Goal: Task Accomplishment & Management: Use online tool/utility

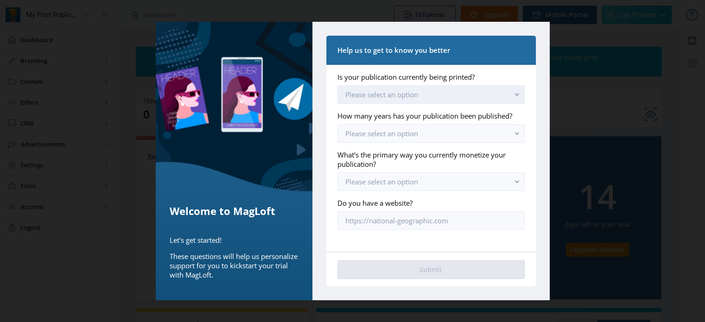
click at [500, 92] on button "Please select an option" at bounding box center [430, 94] width 187 height 19
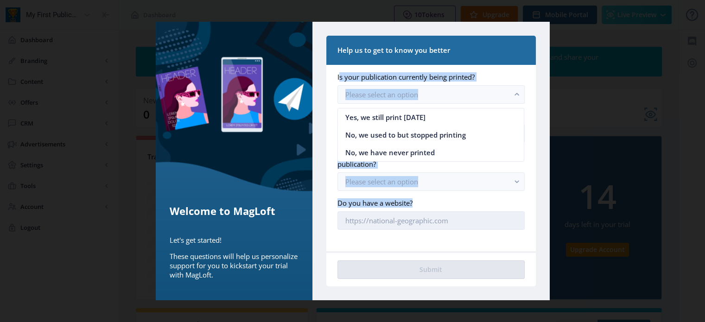
drag, startPoint x: 336, startPoint y: 74, endPoint x: 460, endPoint y: 228, distance: 198.0
click at [460, 228] on nb-card-body "Is your publication currently being printed? Please select an option How many y…" at bounding box center [430, 158] width 209 height 186
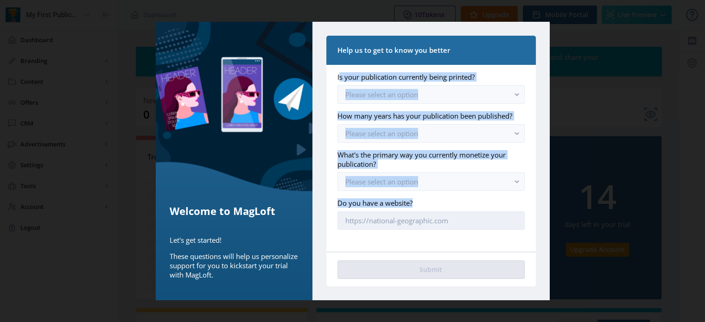
copy app-onboarding-info-form "Is your publication currently being printed? Please select an option How many y…"
click at [438, 92] on button "Please select an option" at bounding box center [430, 94] width 187 height 19
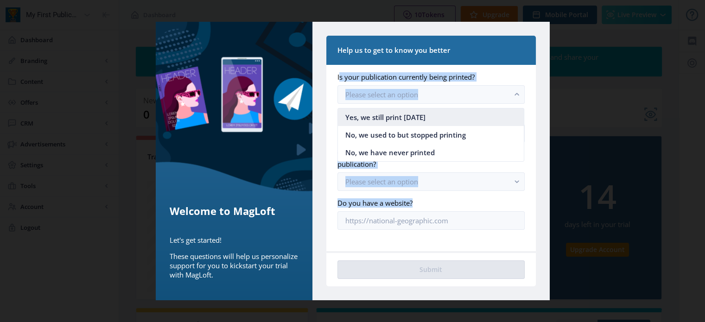
click at [413, 120] on span "Yes, we still print today" at bounding box center [385, 117] width 80 height 11
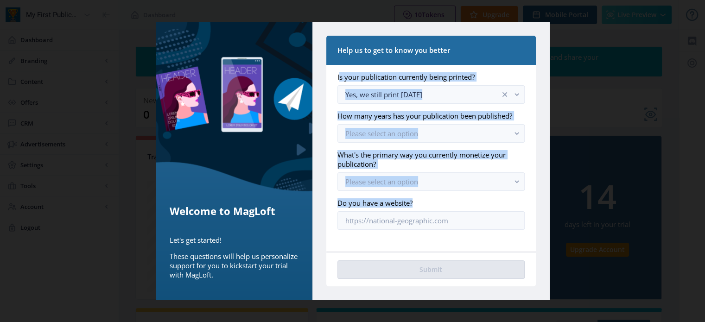
click at [525, 110] on nb-card-body "Is your publication currently being printed? Yes, we still print today How many…" at bounding box center [430, 158] width 209 height 186
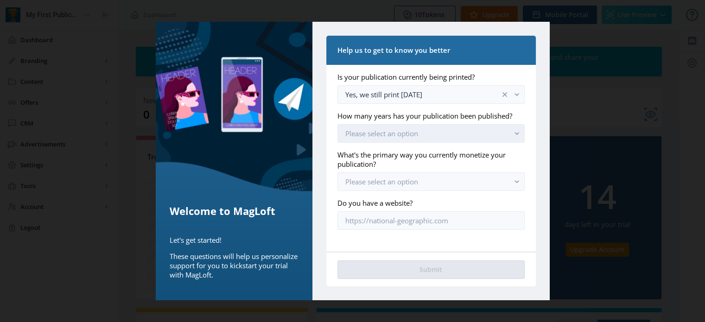
click at [481, 140] on button "Please select an option" at bounding box center [430, 133] width 187 height 19
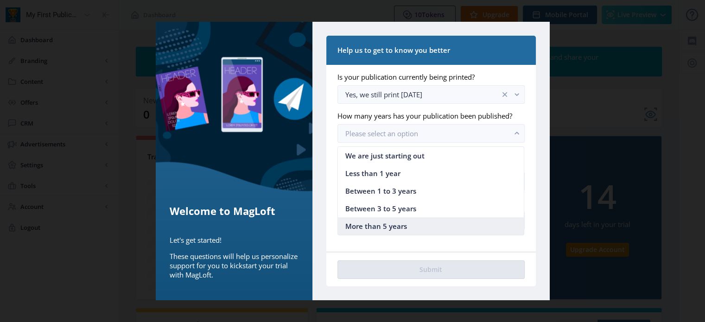
click at [406, 229] on nb-option "More than 5 years" at bounding box center [431, 226] width 186 height 18
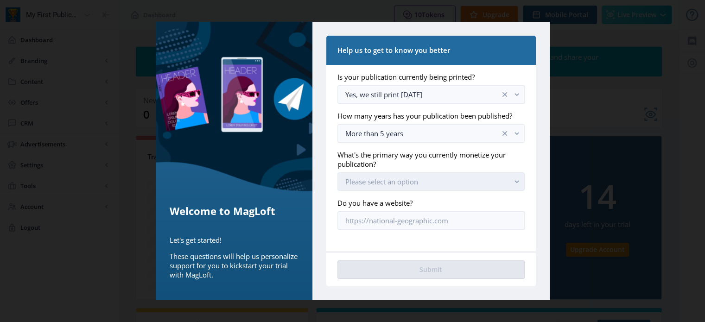
click at [451, 178] on button "Please select an option" at bounding box center [430, 181] width 187 height 19
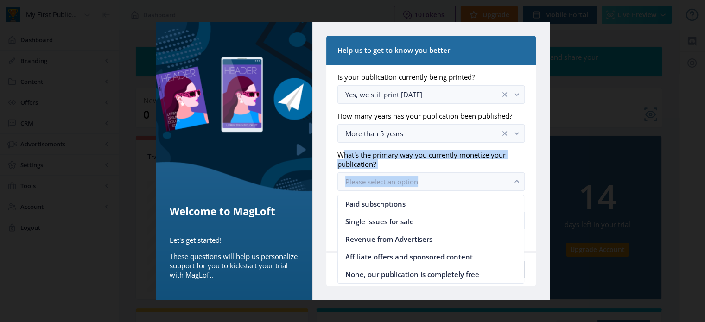
drag, startPoint x: 335, startPoint y: 152, endPoint x: 347, endPoint y: 287, distance: 135.8
click at [347, 287] on div "Help us to get to know you better Is your publication currently being printed? …" at bounding box center [430, 161] width 237 height 278
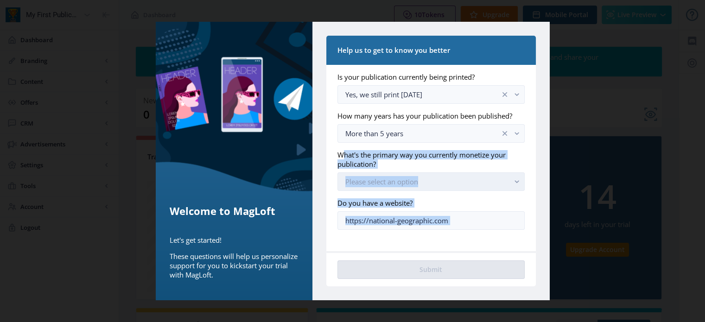
click at [486, 185] on button "Please select an option" at bounding box center [430, 181] width 187 height 19
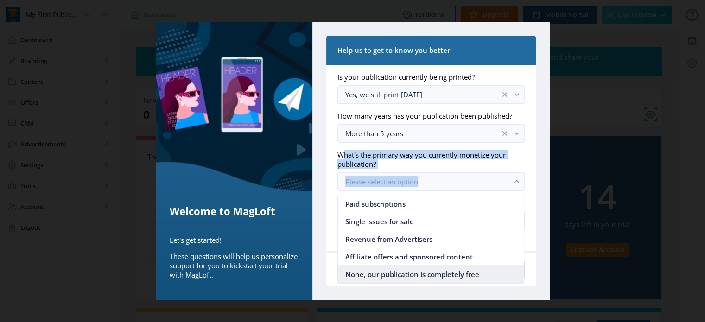
click at [452, 279] on span "None, our publication is completely free" at bounding box center [412, 274] width 134 height 11
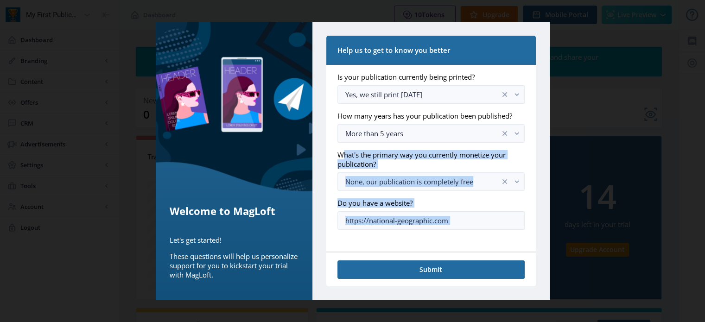
click at [326, 190] on nb-card-body "Is your publication currently being printed? Yes, we still print today How many…" at bounding box center [430, 158] width 209 height 186
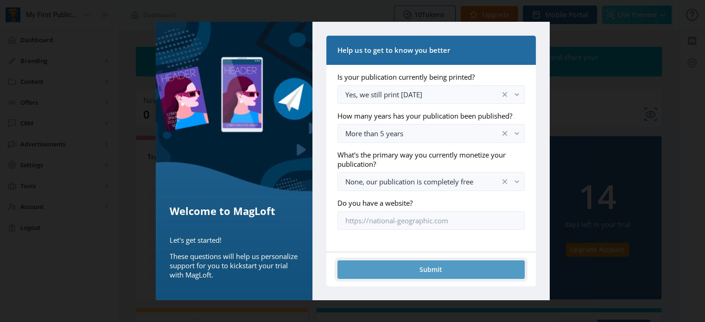
click at [433, 271] on button "Submit" at bounding box center [430, 269] width 187 height 19
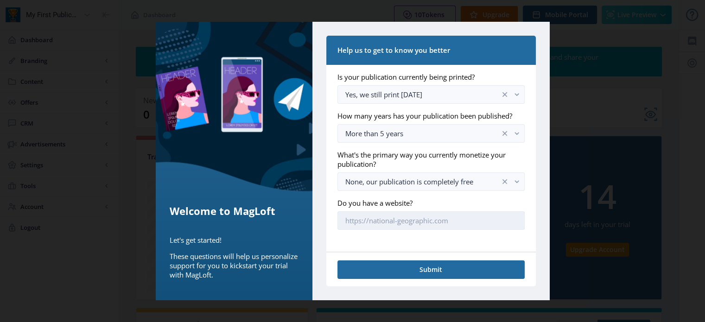
click at [400, 220] on input "Do you have a website?" at bounding box center [430, 220] width 187 height 19
type input "s"
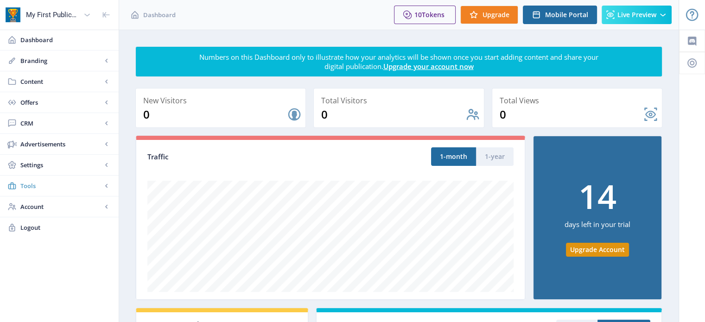
click at [54, 187] on span "Tools" at bounding box center [61, 185] width 82 height 9
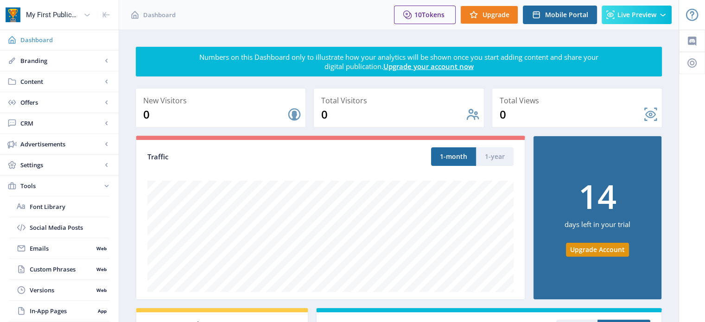
click at [44, 45] on link "Dashboard" at bounding box center [59, 40] width 119 height 20
click at [30, 79] on span "Content" at bounding box center [61, 81] width 82 height 9
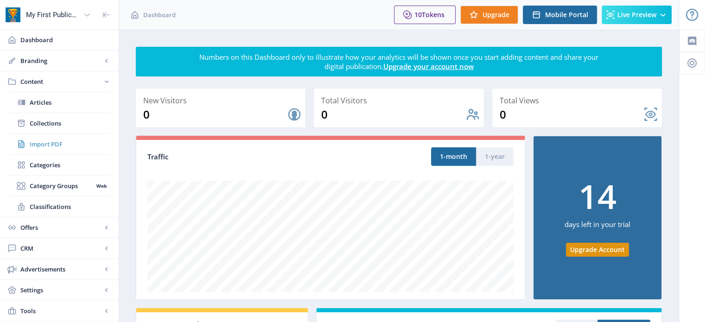
click at [50, 142] on span "Import PDF" at bounding box center [70, 143] width 80 height 9
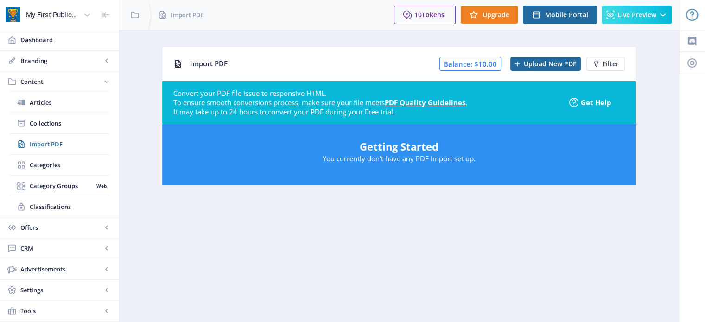
click at [395, 148] on h5 "Getting Started" at bounding box center [398, 146] width 455 height 15
click at [532, 67] on span "Upload New PDF" at bounding box center [550, 63] width 52 height 7
drag, startPoint x: 421, startPoint y: 115, endPoint x: 163, endPoint y: 96, distance: 258.8
click at [163, 96] on div "Convert your PDF file issue to responsive HTML. To ensure smooth conversions pr…" at bounding box center [399, 102] width 474 height 43
click at [240, 114] on div "It may take up to 24 hours to convert your PDF during your Free trial." at bounding box center [367, 111] width 389 height 9
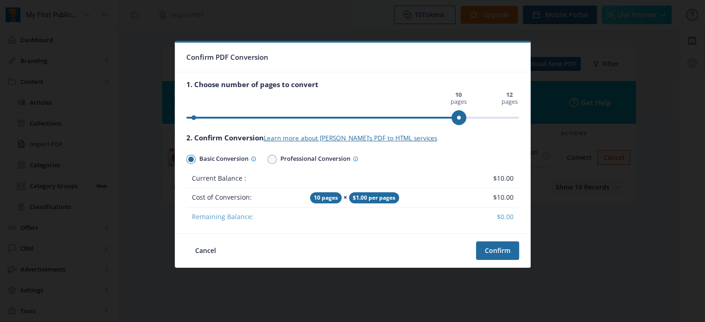
drag, startPoint x: 457, startPoint y: 116, endPoint x: 445, endPoint y: 118, distance: 12.2
click at [475, 117] on ngx-slider "0 pages 12 pages 10 pages" at bounding box center [352, 118] width 333 height 2
drag, startPoint x: 461, startPoint y: 118, endPoint x: 477, endPoint y: 116, distance: 16.3
click at [478, 116] on span "ngx-slider" at bounding box center [485, 117] width 15 height 15
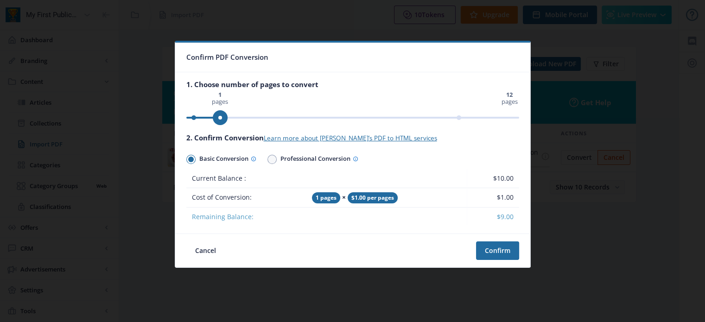
drag, startPoint x: 193, startPoint y: 116, endPoint x: 219, endPoint y: 116, distance: 25.9
click at [219, 117] on ngx-slider "0 pages 12 pages 1 pages" at bounding box center [352, 118] width 333 height 2
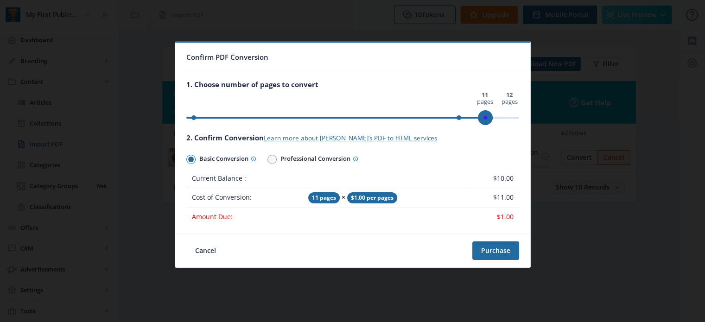
drag, startPoint x: 223, startPoint y: 117, endPoint x: 381, endPoint y: 120, distance: 158.5
click at [493, 117] on ngx-slider "0 pages 12 pages 11 pages" at bounding box center [352, 118] width 333 height 2
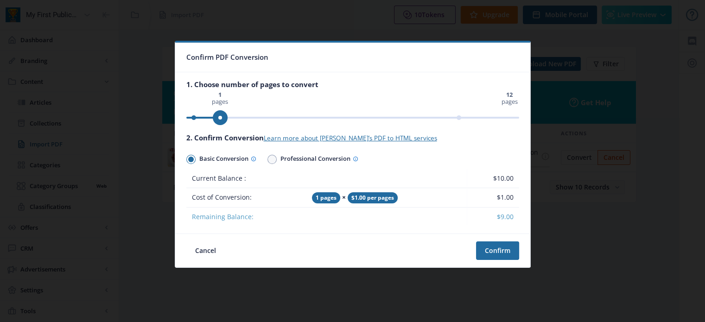
drag, startPoint x: 192, startPoint y: 117, endPoint x: 233, endPoint y: 118, distance: 41.2
click at [233, 118] on ngx-slider "0 pages 12 pages 1 pages" at bounding box center [352, 118] width 333 height 2
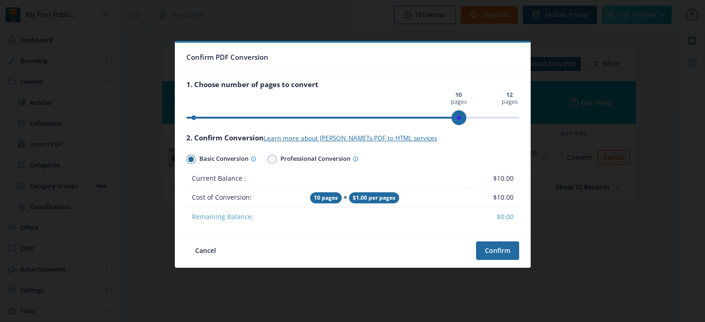
drag, startPoint x: 224, startPoint y: 118, endPoint x: 468, endPoint y: 122, distance: 244.7
click at [468, 119] on ngx-slider "0 pages 12 pages 10 pages" at bounding box center [352, 118] width 333 height 2
click at [273, 162] on span at bounding box center [272, 160] width 6 height 6
click at [268, 160] on input "Professional Conversion" at bounding box center [267, 159] width 0 height 0
radio input "true"
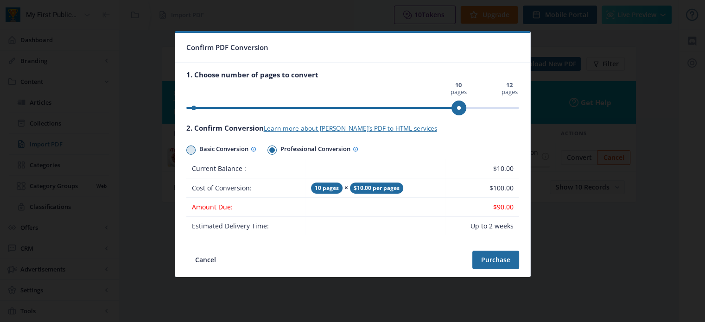
click at [189, 151] on span at bounding box center [191, 150] width 6 height 6
click at [187, 150] on input "Basic Conversion" at bounding box center [186, 150] width 0 height 0
radio input "true"
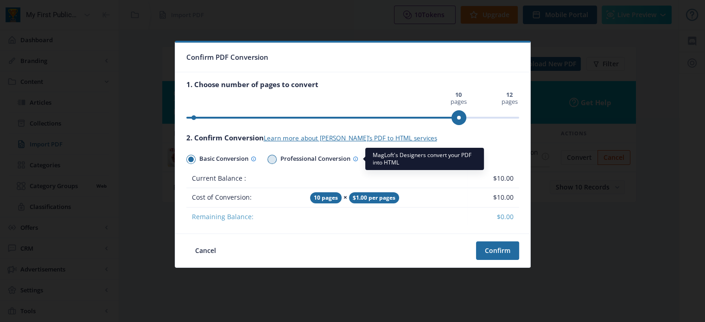
click at [357, 158] on icon at bounding box center [356, 159] width 6 height 6
click at [268, 159] on input "Professional Conversion" at bounding box center [267, 159] width 0 height 0
radio input "true"
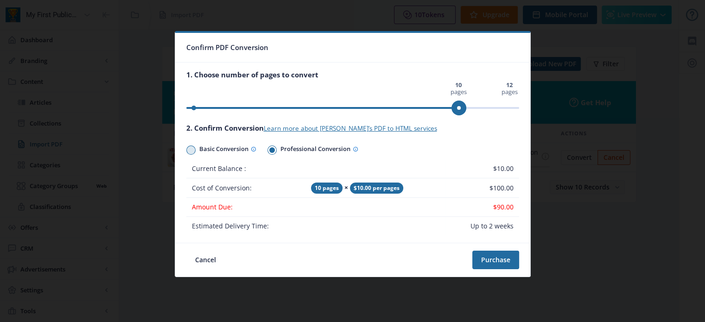
click at [194, 151] on span at bounding box center [190, 149] width 9 height 9
click at [187, 150] on input "Basic Conversion" at bounding box center [186, 150] width 0 height 0
radio input "true"
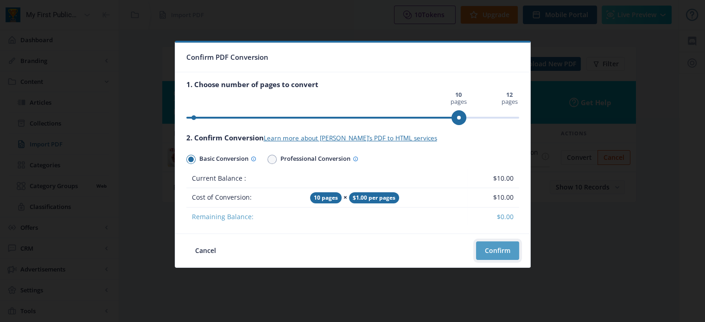
click at [503, 253] on button "Confirm" at bounding box center [497, 250] width 43 height 19
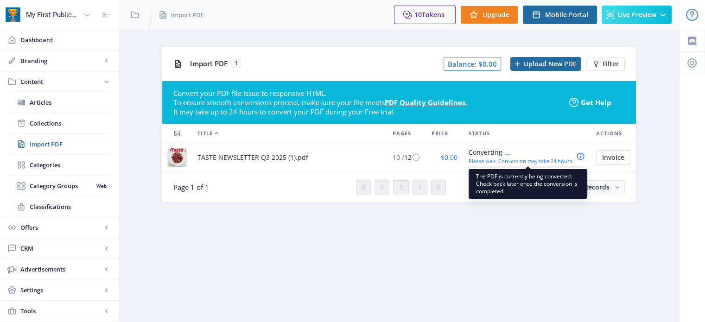
click at [504, 163] on div "Please wait. Conversion may take 24 hours." at bounding box center [520, 161] width 105 height 6
click at [528, 153] on div "Converting ..." at bounding box center [520, 152] width 105 height 11
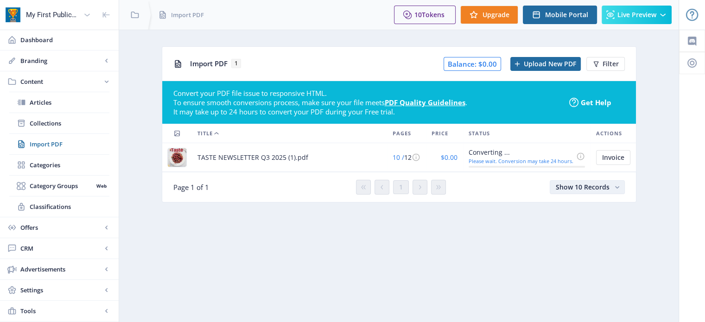
click at [601, 183] on span "Show 10 Records" at bounding box center [583, 187] width 54 height 9
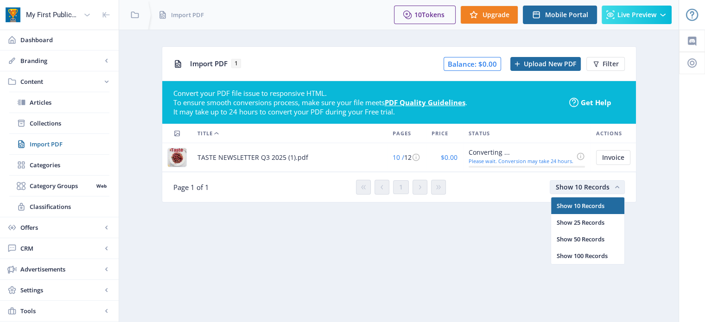
click at [601, 183] on span "Show 10 Records" at bounding box center [583, 187] width 54 height 9
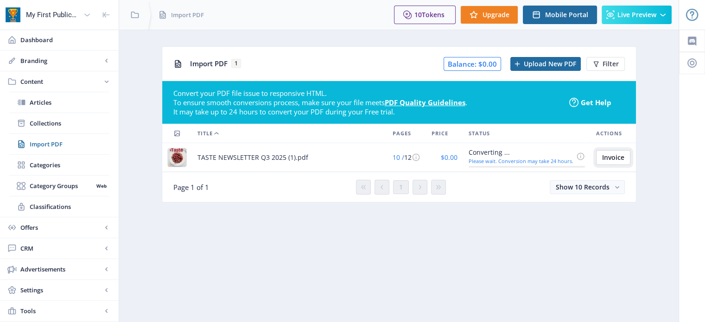
click at [606, 155] on span "Invoice" at bounding box center [613, 157] width 22 height 7
click at [606, 154] on span "Invoice" at bounding box center [613, 157] width 22 height 7
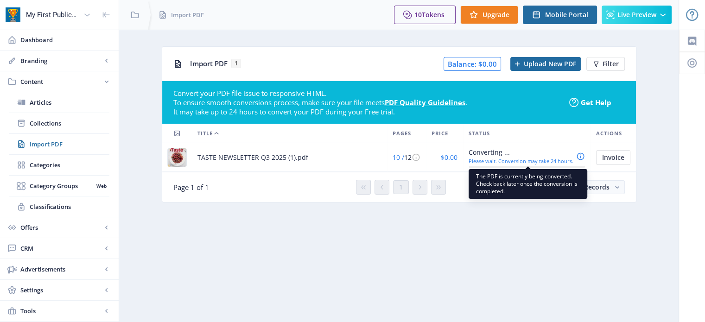
click at [483, 160] on div "Please wait. Conversion may take 24 hours." at bounding box center [520, 161] width 105 height 6
click at [579, 157] on icon at bounding box center [580, 156] width 9 height 9
